Goal: Task Accomplishment & Management: Manage account settings

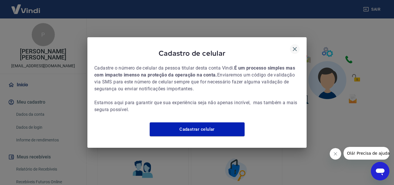
click at [294, 46] on icon "button" at bounding box center [295, 49] width 7 height 7
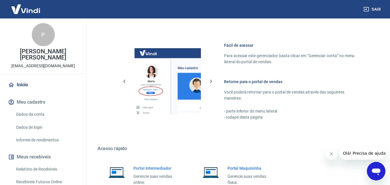
scroll to position [289, 0]
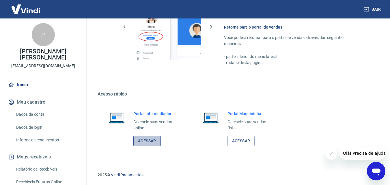
click at [150, 139] on link "Acessar" at bounding box center [146, 141] width 27 height 11
